Goal: Task Accomplishment & Management: Manage account settings

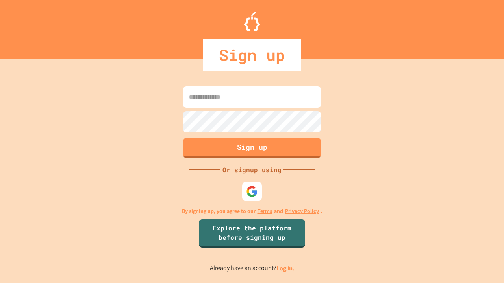
click at [286, 268] on link "Log in." at bounding box center [285, 268] width 18 height 8
